Goal: Task Accomplishment & Management: Complete application form

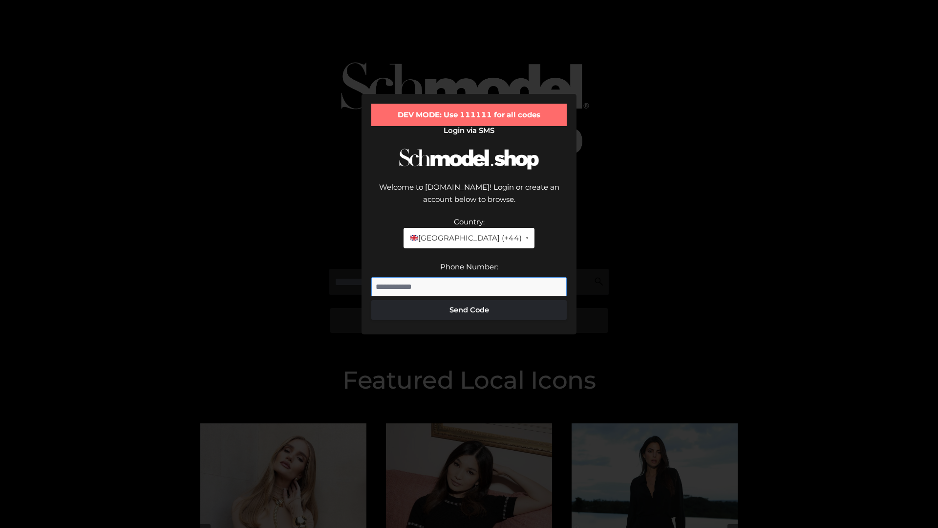
click at [469, 277] on input "Phone Number:" at bounding box center [469, 287] width 196 height 20
type input "**********"
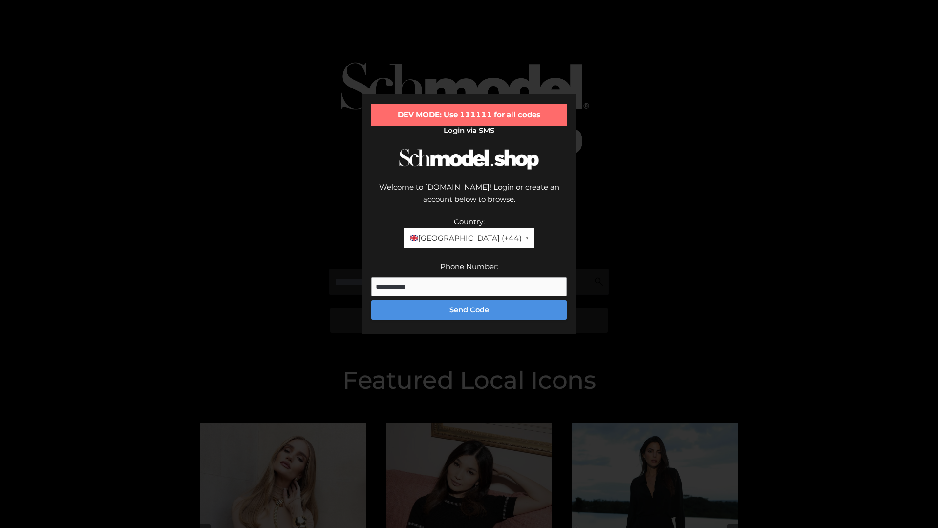
click at [469, 300] on button "Send Code" at bounding box center [469, 310] width 196 height 20
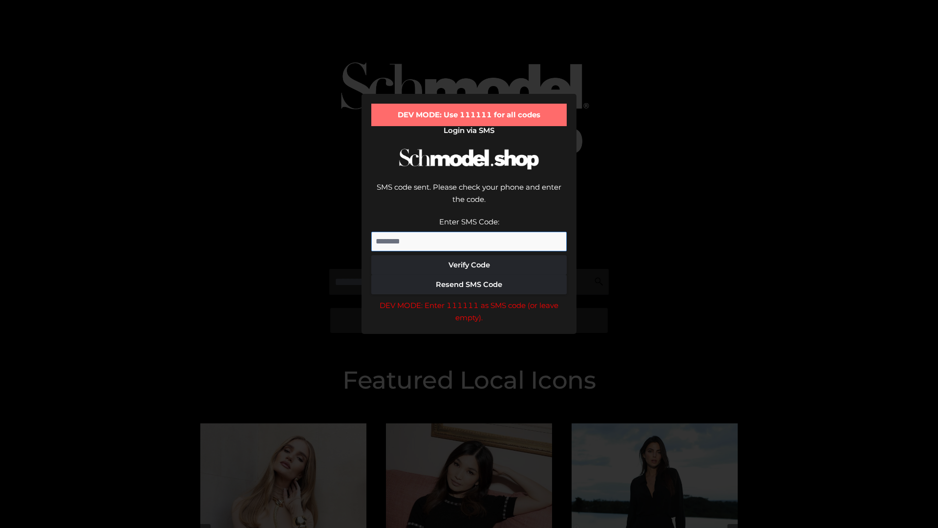
click at [469, 232] on input "Enter SMS Code:" at bounding box center [469, 242] width 196 height 20
type input "******"
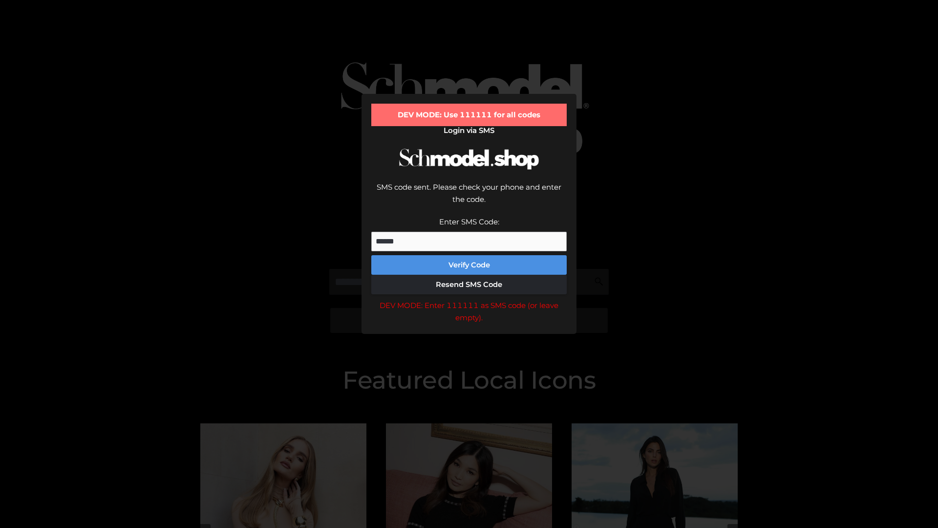
click at [469, 255] on button "Verify Code" at bounding box center [469, 265] width 196 height 20
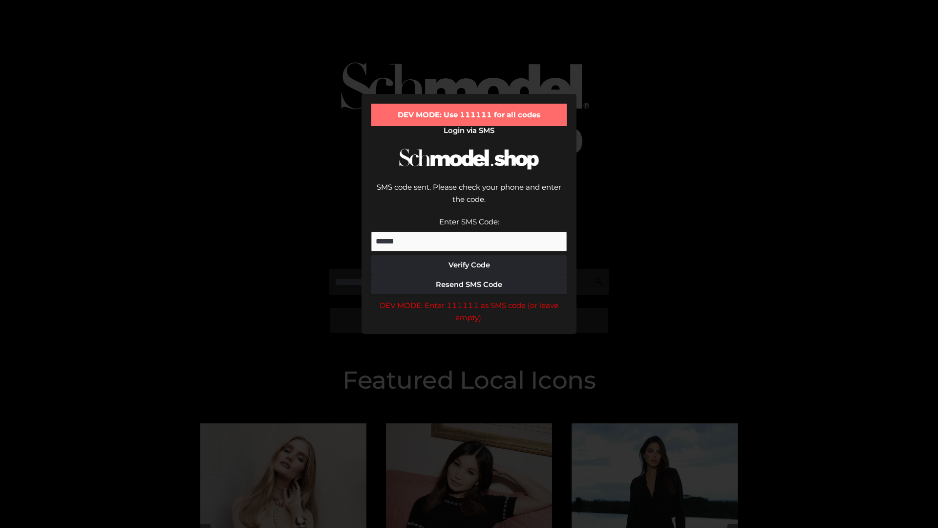
click at [469, 299] on div "DEV MODE: Enter 111111 as SMS code (or leave empty)." at bounding box center [469, 311] width 196 height 25
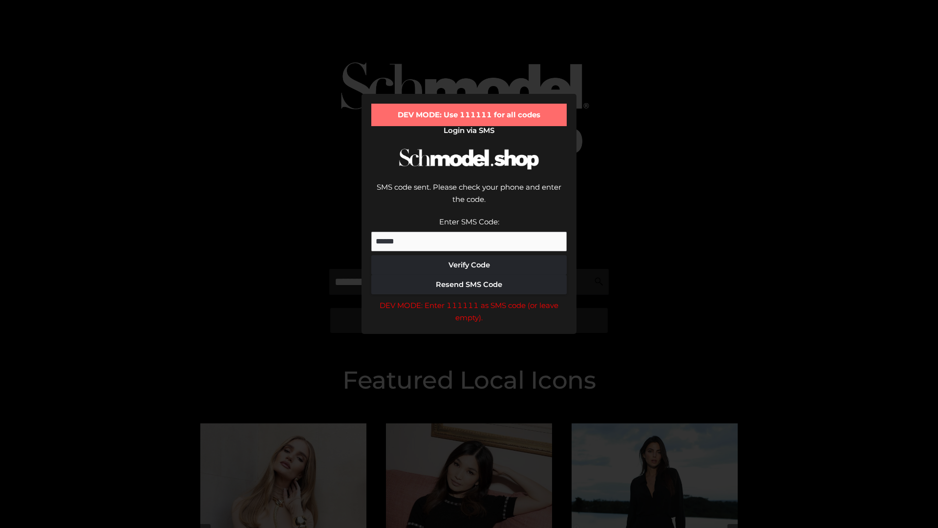
click at [469, 299] on div "DEV MODE: Enter 111111 as SMS code (or leave empty)." at bounding box center [469, 311] width 196 height 25
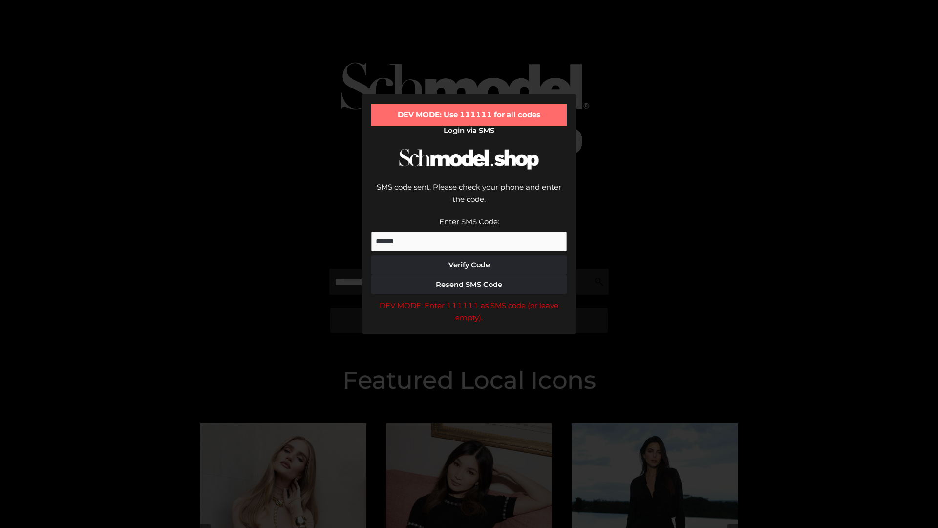
click at [469, 299] on div "DEV MODE: Enter 111111 as SMS code (or leave empty)." at bounding box center [469, 311] width 196 height 25
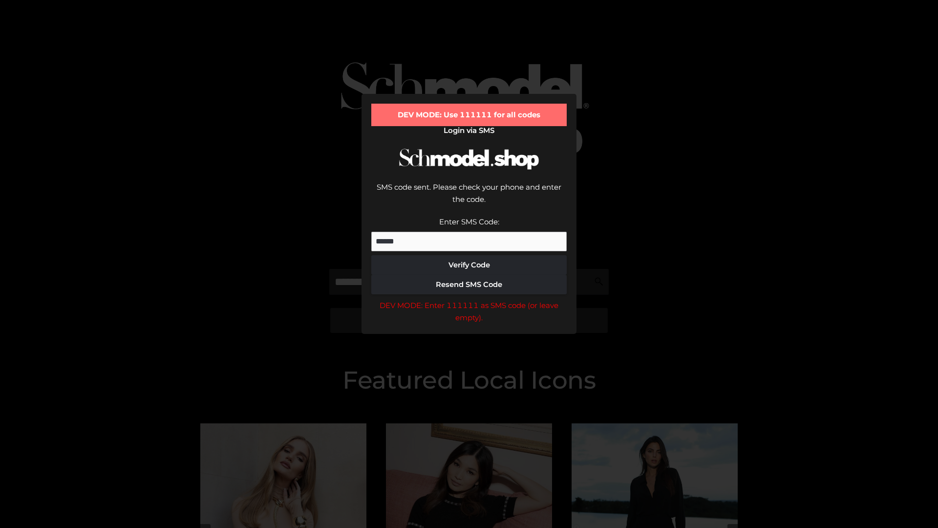
click at [469, 299] on div "DEV MODE: Enter 111111 as SMS code (or leave empty)." at bounding box center [469, 311] width 196 height 25
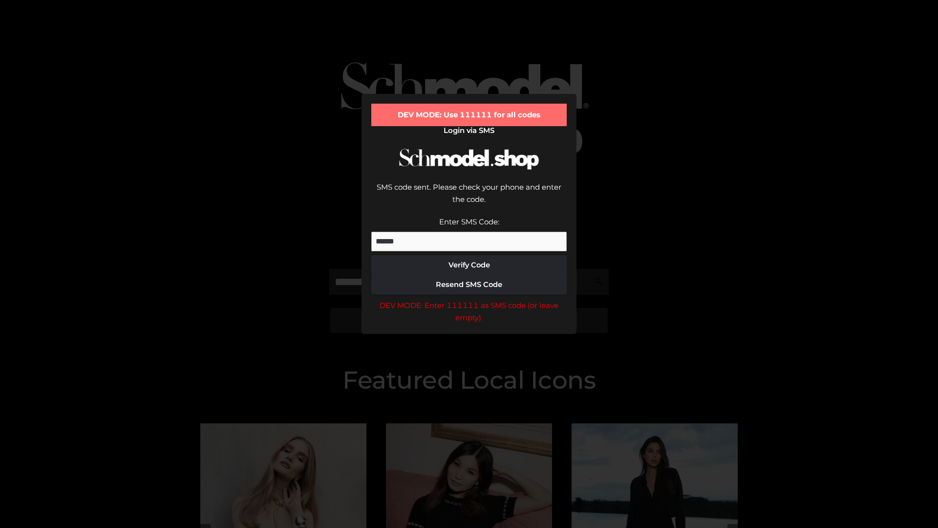
click at [469, 299] on div "DEV MODE: Enter 111111 as SMS code (or leave empty)." at bounding box center [469, 311] width 196 height 25
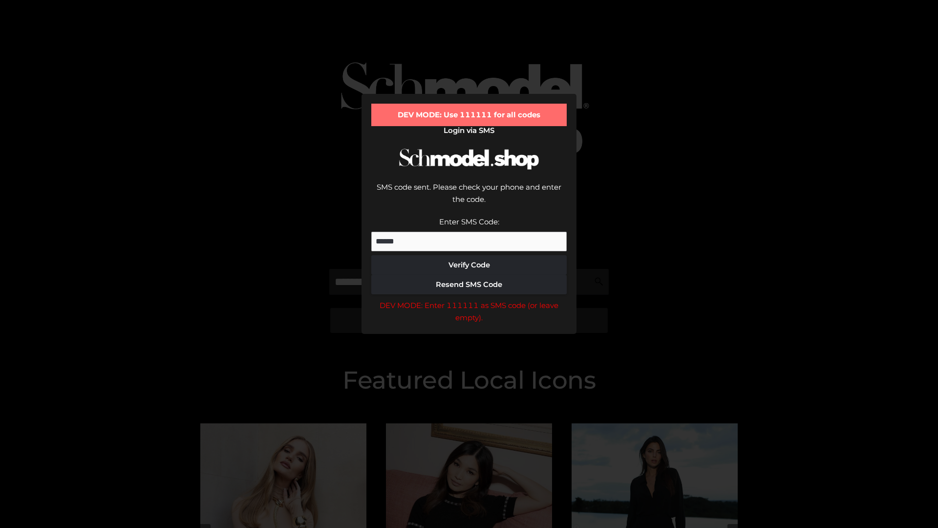
click at [469, 299] on div "DEV MODE: Enter 111111 as SMS code (or leave empty)." at bounding box center [469, 311] width 196 height 25
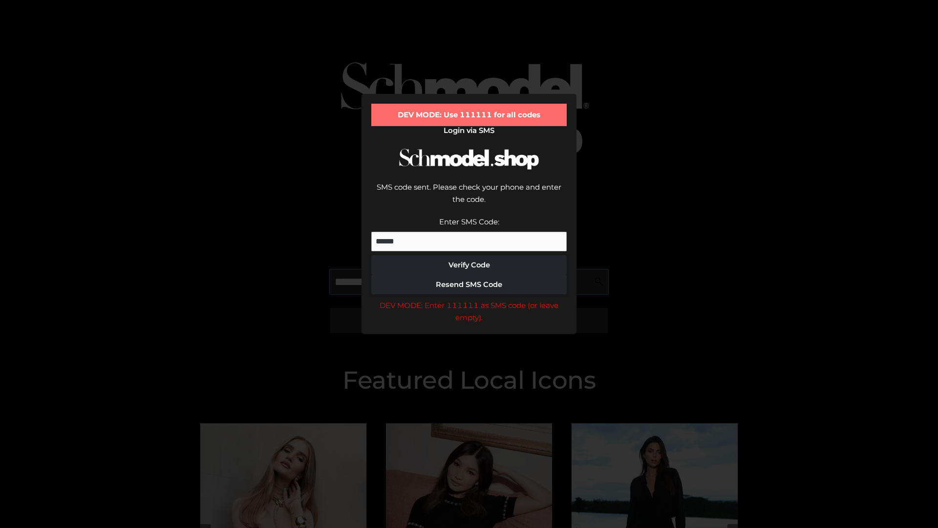
scroll to position [0, 50]
click at [469, 299] on div "DEV MODE: Enter 111111 as SMS code (or leave empty)." at bounding box center [469, 311] width 196 height 25
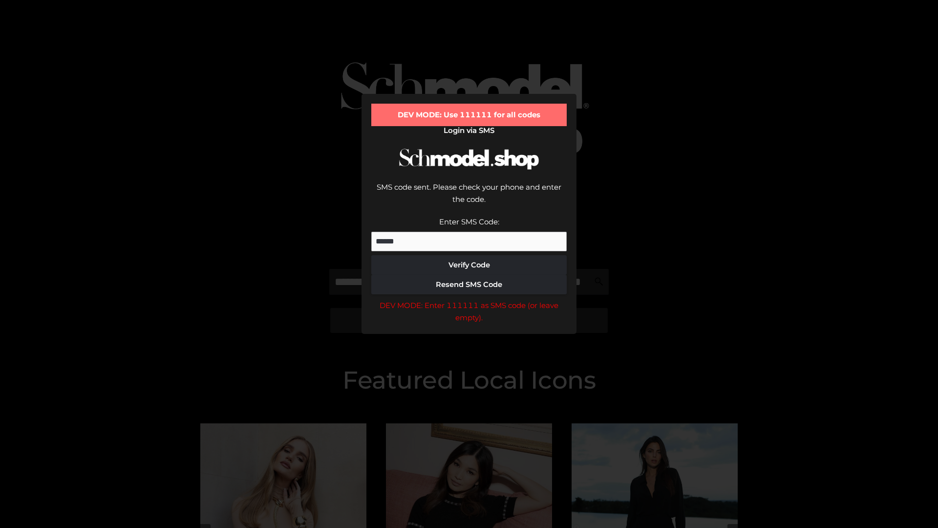
click at [469, 299] on div "DEV MODE: Enter 111111 as SMS code (or leave empty)." at bounding box center [469, 311] width 196 height 25
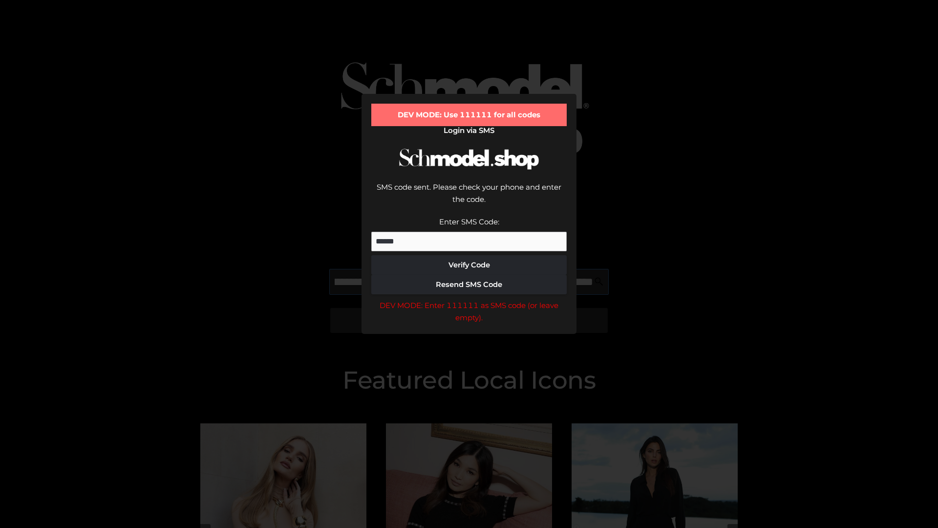
scroll to position [0, 107]
click at [469, 299] on div "DEV MODE: Enter 111111 as SMS code (or leave empty)." at bounding box center [469, 311] width 196 height 25
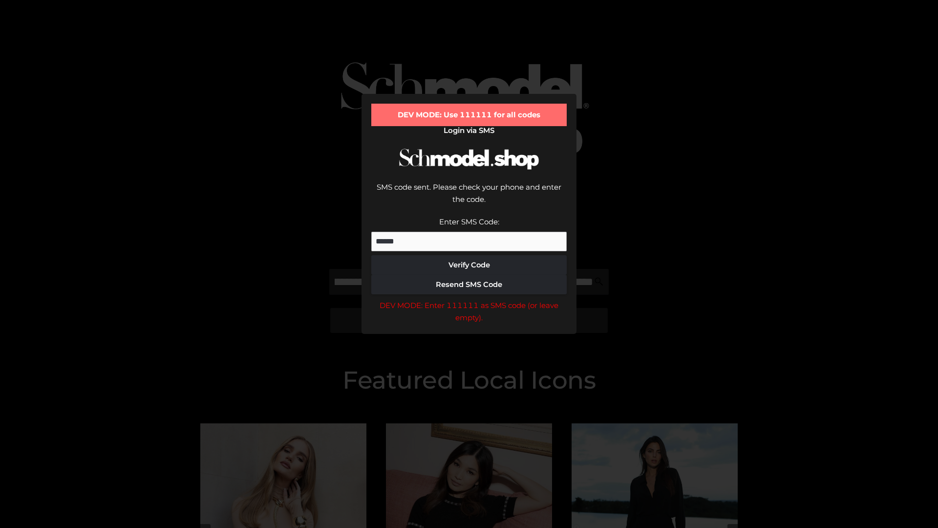
click at [469, 299] on div "DEV MODE: Enter 111111 as SMS code (or leave empty)." at bounding box center [469, 311] width 196 height 25
type input "**********"
click at [469, 299] on div "DEV MODE: Enter 111111 as SMS code (or leave empty)." at bounding box center [469, 311] width 196 height 25
